Goal: Task Accomplishment & Management: Manage account settings

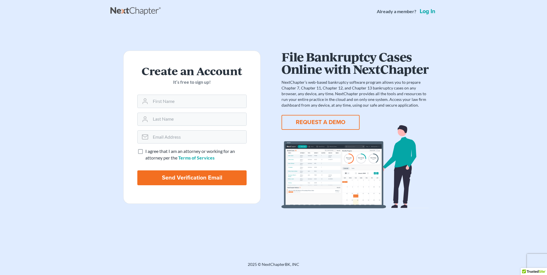
click at [427, 12] on link "Log in" at bounding box center [428, 12] width 18 height 6
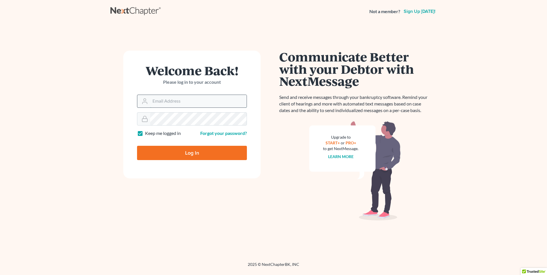
click at [152, 102] on input "Email Address" at bounding box center [198, 101] width 96 height 13
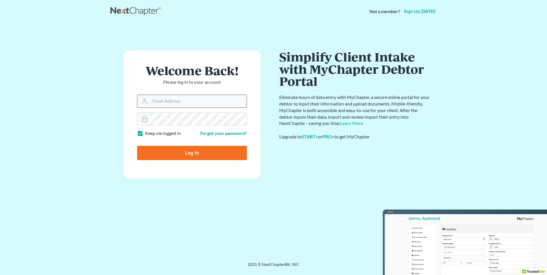
type input "[EMAIL_ADDRESS][DOMAIN_NAME]"
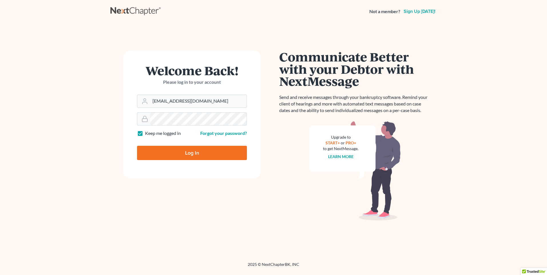
click at [180, 154] on input "Log In" at bounding box center [192, 153] width 110 height 14
type input "Thinking..."
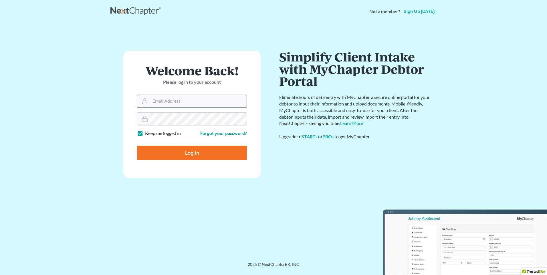
click at [153, 100] on input "Email Address" at bounding box center [198, 101] width 96 height 13
type input "72kristenholley@gmail.com"
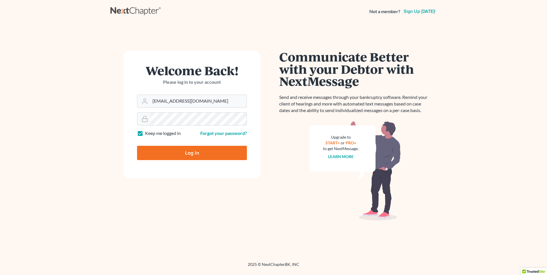
click at [201, 150] on input "Log In" at bounding box center [192, 153] width 110 height 14
type input "Thinking..."
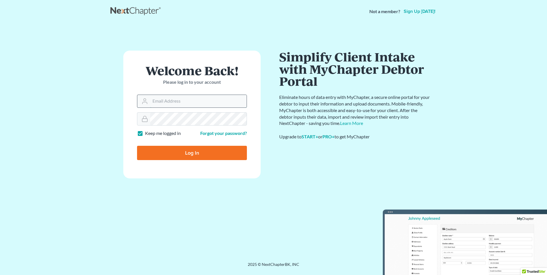
click at [152, 101] on input "Email Address" at bounding box center [198, 101] width 96 height 13
type input "[EMAIL_ADDRESS][DOMAIN_NAME]"
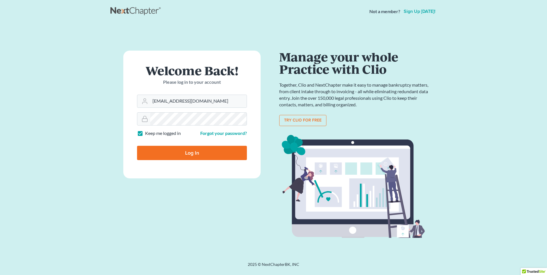
click at [196, 149] on input "Log In" at bounding box center [192, 153] width 110 height 14
type input "Thinking..."
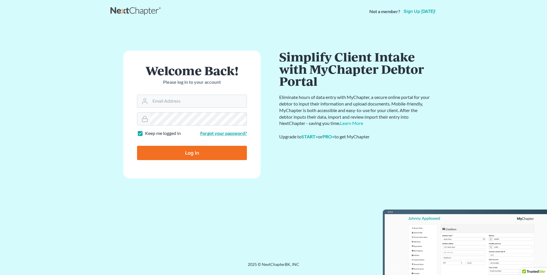
click at [213, 134] on link "Forgot your password?" at bounding box center [223, 132] width 47 height 5
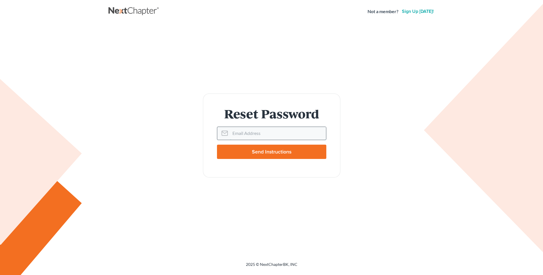
click at [231, 133] on input "Email Address" at bounding box center [278, 133] width 96 height 13
type input "[EMAIL_ADDRESS][DOMAIN_NAME]"
click at [256, 153] on input "Send Instructions" at bounding box center [271, 152] width 109 height 14
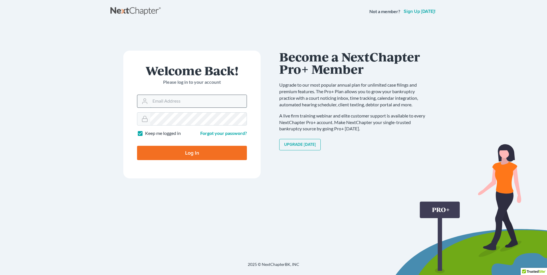
click at [152, 100] on input "Email Address" at bounding box center [198, 101] width 96 height 13
type input "72kristenholley@gmail.com"
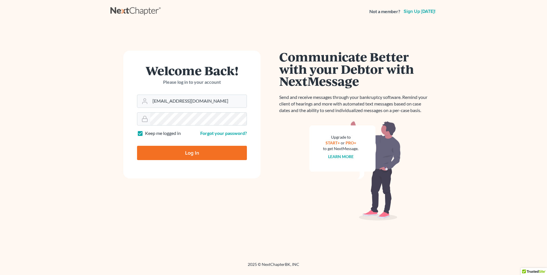
click at [192, 155] on input "Log In" at bounding box center [192, 153] width 110 height 14
type input "Thinking..."
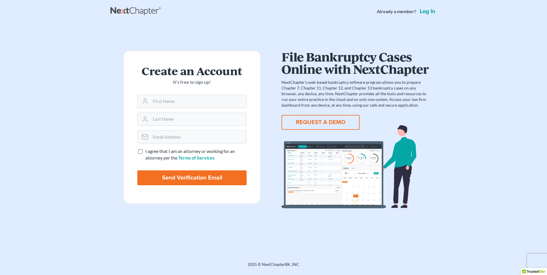
click at [425, 12] on link "Log in" at bounding box center [428, 12] width 18 height 6
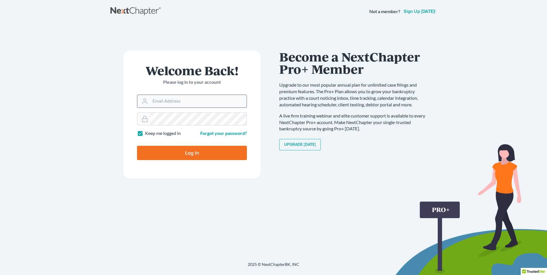
click at [153, 102] on input "Email Address" at bounding box center [198, 101] width 96 height 13
type input "72kristenholley@gmail.com"
click at [185, 157] on input "Log In" at bounding box center [192, 153] width 110 height 14
type input "Thinking..."
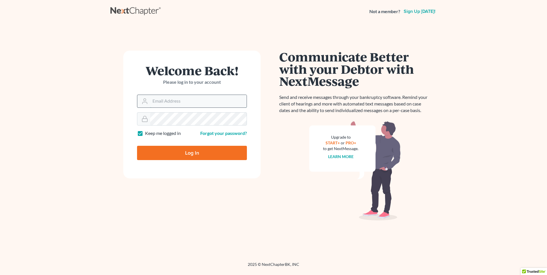
click at [153, 102] on input "Email Address" at bounding box center [198, 101] width 96 height 13
type input "[EMAIL_ADDRESS][DOMAIN_NAME]"
click at [208, 134] on link "Forgot your password?" at bounding box center [223, 132] width 47 height 5
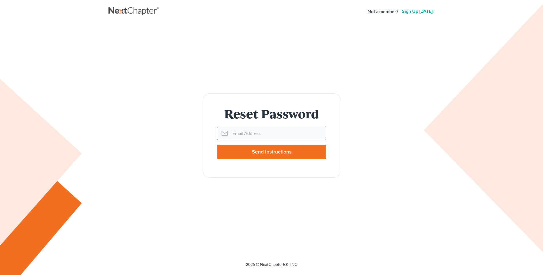
click at [232, 133] on input "Email Address" at bounding box center [278, 133] width 96 height 13
type input "[EMAIL_ADDRESS][DOMAIN_NAME]"
click at [260, 153] on input "Send Instructions" at bounding box center [271, 152] width 109 height 14
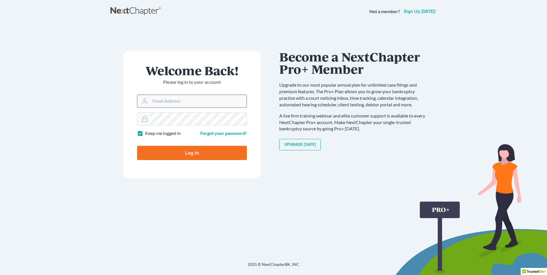
click at [157, 101] on input "Email Address" at bounding box center [198, 101] width 96 height 13
type input "[EMAIL_ADDRESS][DOMAIN_NAME]"
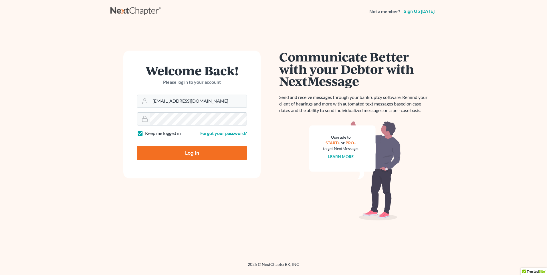
click at [199, 153] on input "Log In" at bounding box center [192, 153] width 110 height 14
type input "Thinking..."
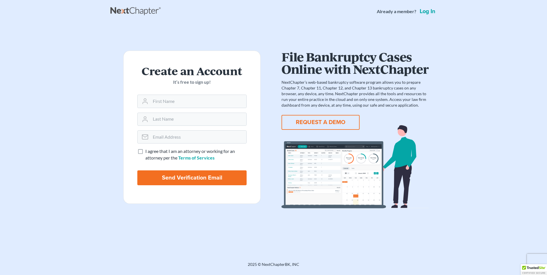
click at [430, 11] on link "Log in" at bounding box center [428, 12] width 18 height 6
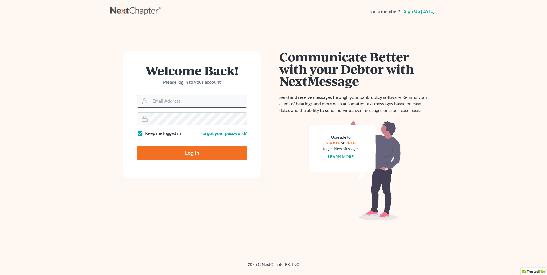
click at [151, 102] on input "Email Address" at bounding box center [198, 101] width 96 height 13
type input "[EMAIL_ADDRESS][DOMAIN_NAME]"
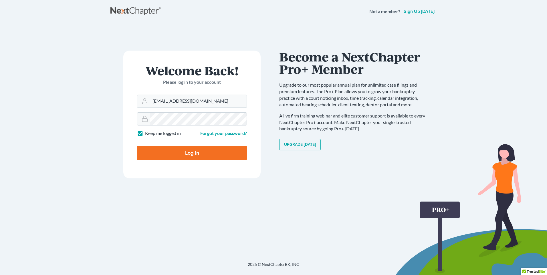
click at [183, 153] on input "Log In" at bounding box center [192, 153] width 110 height 14
type input "Thinking..."
click at [151, 100] on input "Email Address" at bounding box center [198, 101] width 96 height 13
type input "[EMAIL_ADDRESS][DOMAIN_NAME]"
click at [191, 153] on input "Log In" at bounding box center [192, 153] width 110 height 14
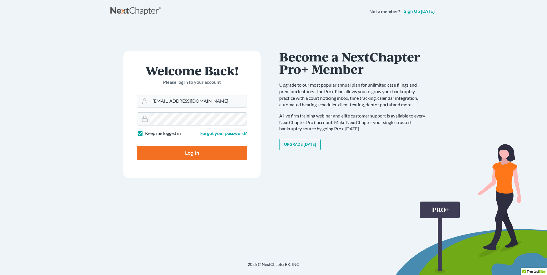
type input "Thinking..."
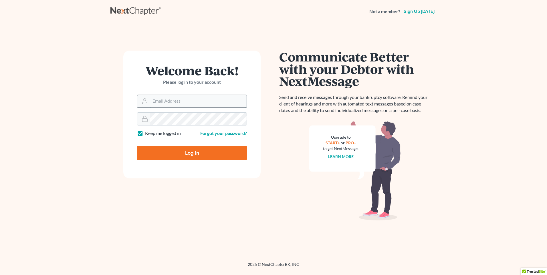
click at [153, 102] on input "Email Address" at bounding box center [198, 101] width 96 height 13
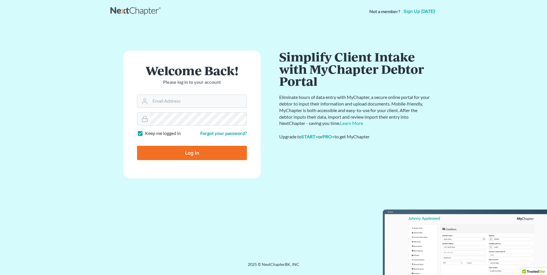
type input "[EMAIL_ADDRESS][DOMAIN_NAME]"
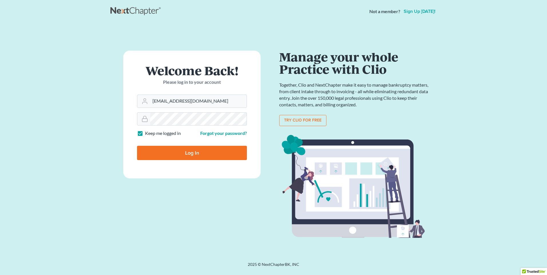
click at [189, 148] on input "Log In" at bounding box center [192, 153] width 110 height 14
type input "Thinking..."
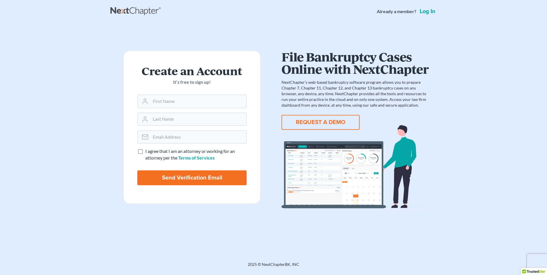
click at [428, 11] on link "Log in" at bounding box center [428, 12] width 18 height 6
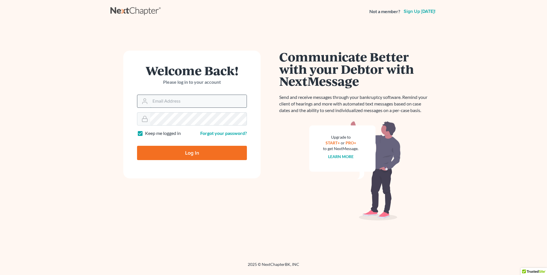
click at [151, 101] on input "Email Address" at bounding box center [198, 101] width 96 height 13
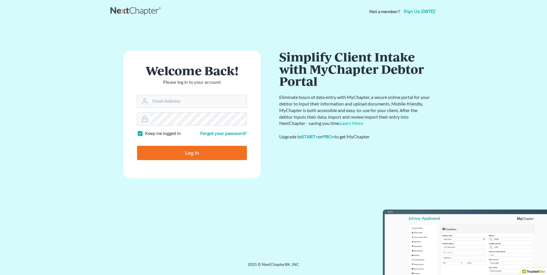
type input "[EMAIL_ADDRESS][DOMAIN_NAME]"
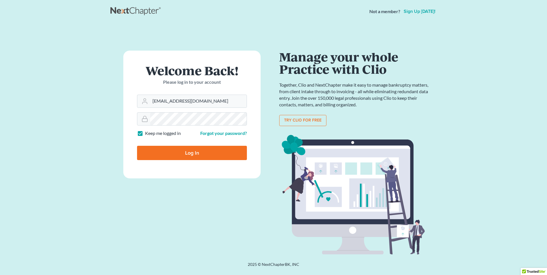
click at [191, 153] on input "Log In" at bounding box center [192, 153] width 110 height 14
type input "Thinking..."
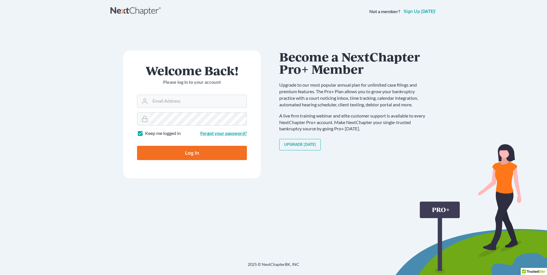
click at [224, 133] on link "Forgot your password?" at bounding box center [223, 132] width 47 height 5
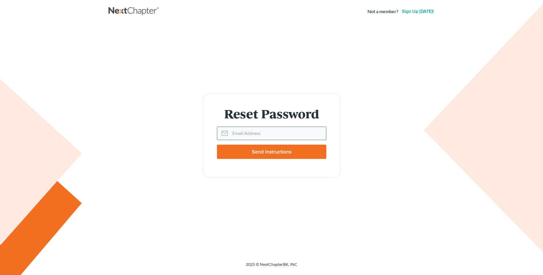
click at [230, 133] on input "Email Address" at bounding box center [278, 133] width 96 height 13
type input "72kristenholley@gmail.com"
click at [260, 153] on input "Send Instructions" at bounding box center [271, 152] width 109 height 14
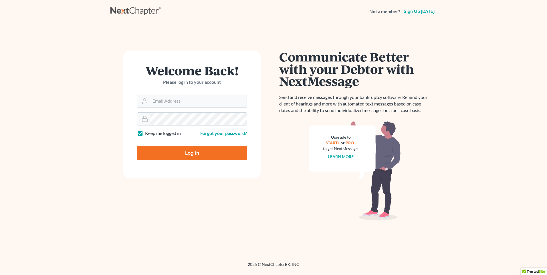
click at [145, 134] on label "Keep me logged in" at bounding box center [163, 133] width 36 height 7
click at [147, 134] on input "Keep me logged in" at bounding box center [149, 132] width 4 height 4
checkbox input "false"
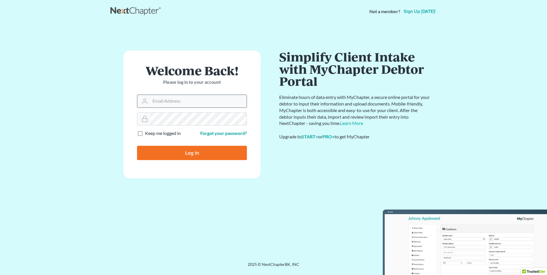
click at [152, 100] on input "Email Address" at bounding box center [198, 101] width 96 height 13
type input "72kristenholley@gmail.com"
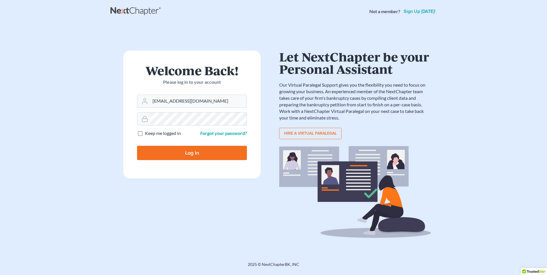
click at [215, 149] on input "Log In" at bounding box center [192, 153] width 110 height 14
type input "Thinking..."
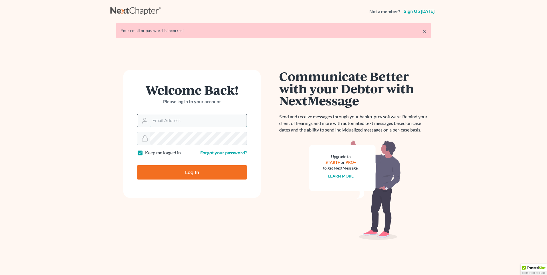
click at [153, 122] on input "Email Address" at bounding box center [198, 120] width 96 height 13
